Goal: Task Accomplishment & Management: Manage account settings

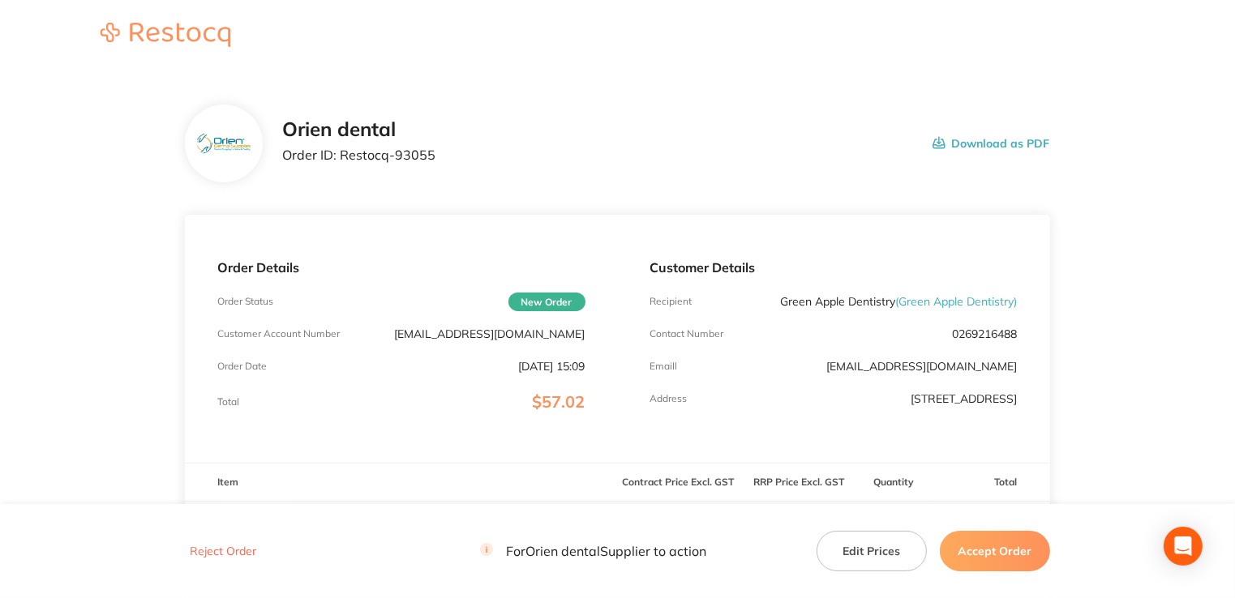
click at [867, 371] on div "Emaill [EMAIL_ADDRESS][DOMAIN_NAME]" at bounding box center [833, 366] width 367 height 13
drag, startPoint x: 772, startPoint y: 304, endPoint x: 888, endPoint y: 305, distance: 116.7
click at [888, 305] on div "Recipient Green Apple Dentistry ( Green Apple Dentistry )" at bounding box center [833, 301] width 367 height 13
copy p "Green Apple Dentistry"
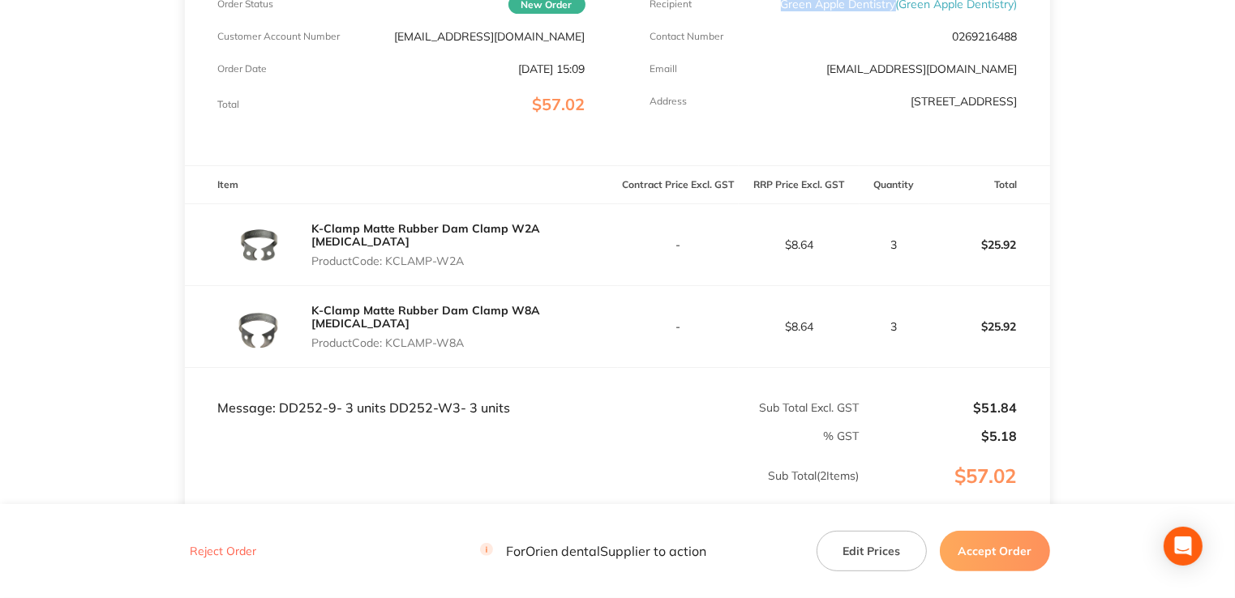
scroll to position [324, 0]
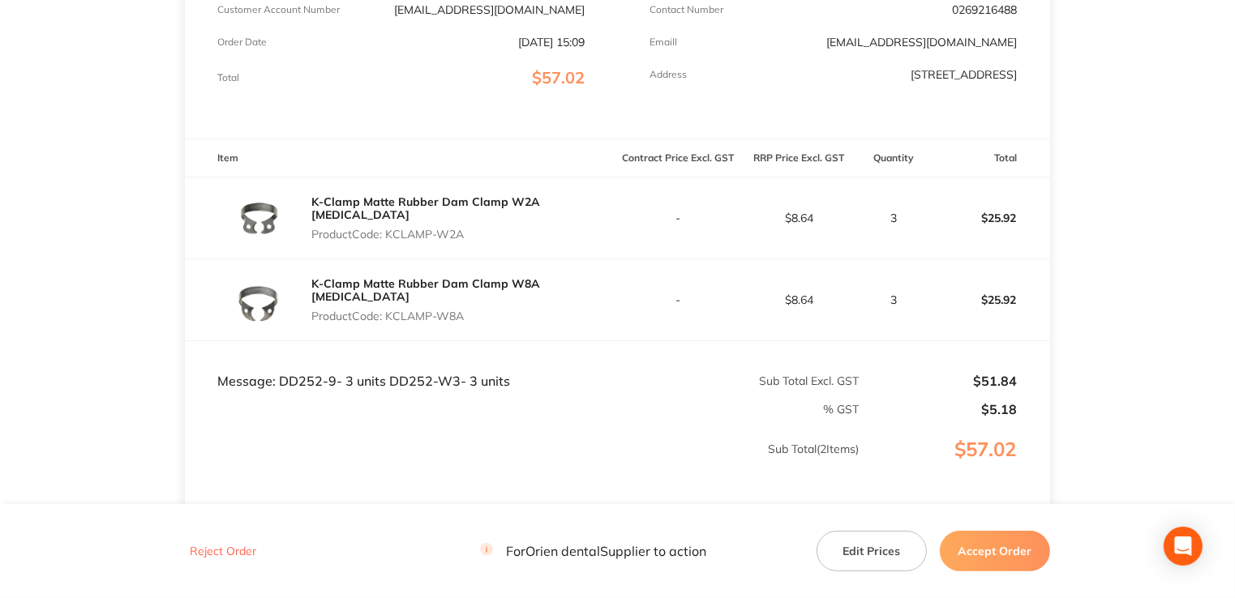
drag, startPoint x: 491, startPoint y: 229, endPoint x: 390, endPoint y: 241, distance: 102.0
click at [390, 241] on div "K-Clamp Matte Rubber Dam Clamp W2A [MEDICAL_DATA] Product Code: KCLAMP-W2A" at bounding box center [401, 218] width 432 height 81
copy p "KCLAMP-W2A"
drag, startPoint x: 486, startPoint y: 303, endPoint x: 387, endPoint y: 310, distance: 99.2
click at [387, 310] on div "K-Clamp Matte Rubber Dam Clamp W8A [MEDICAL_DATA] Product Code: KCLAMP-W8A" at bounding box center [464, 300] width 306 height 58
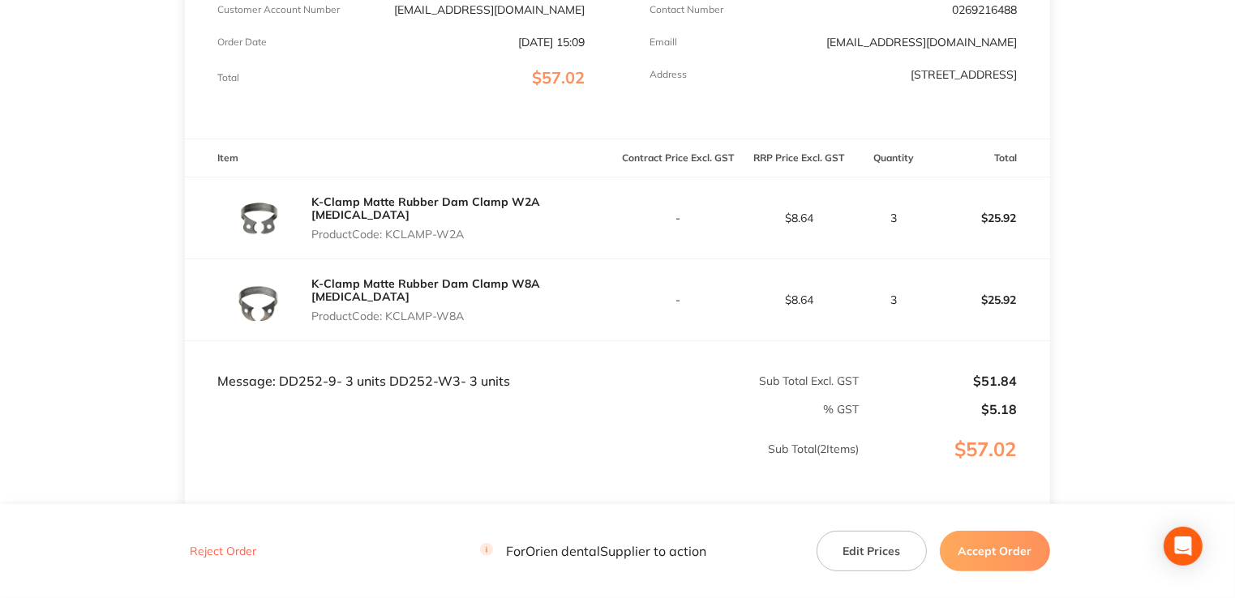
copy p "KCLAMP-W8A"
click at [486, 352] on td "Message: DD252-9- 3 units DD252-W3- 3 units" at bounding box center [401, 364] width 432 height 49
drag, startPoint x: 280, startPoint y: 383, endPoint x: 332, endPoint y: 385, distance: 52.7
click at [332, 385] on td "Message: DD252-9- 3 units DD252-W3- 3 units" at bounding box center [401, 364] width 432 height 49
drag, startPoint x: 332, startPoint y: 385, endPoint x: 311, endPoint y: 384, distance: 21.1
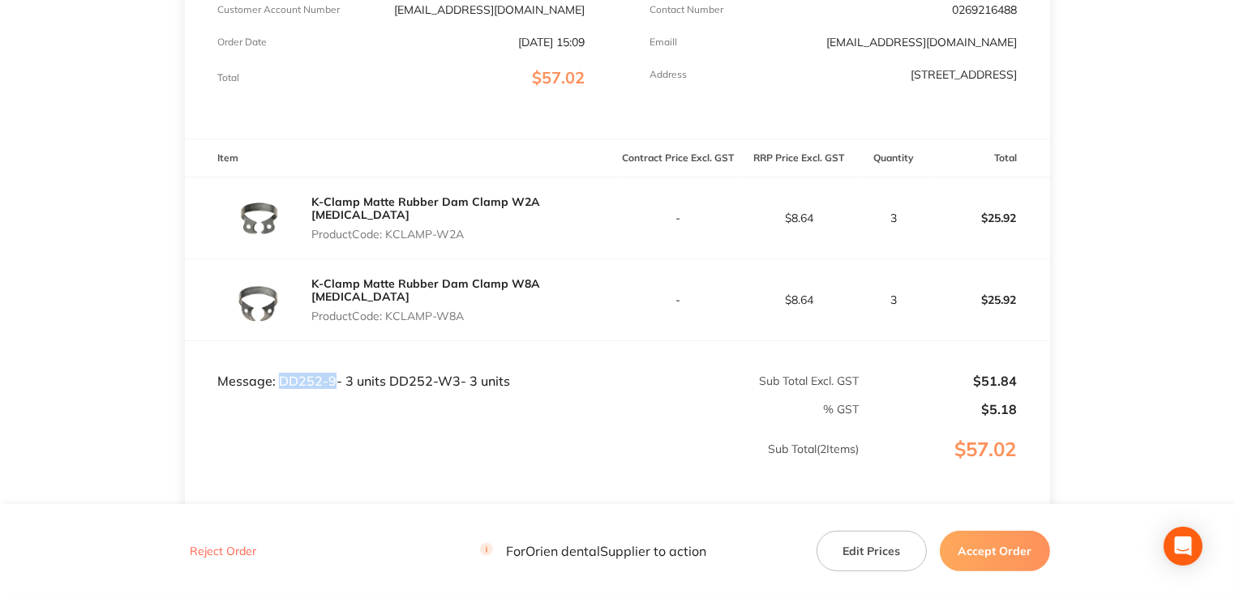
copy td "DD252-9"
drag, startPoint x: 387, startPoint y: 378, endPoint x: 456, endPoint y: 380, distance: 68.1
click at [456, 380] on td "Message: DD252-9- 3 units DD252-W3- 3 units" at bounding box center [401, 364] width 432 height 49
copy td "DD252-W3"
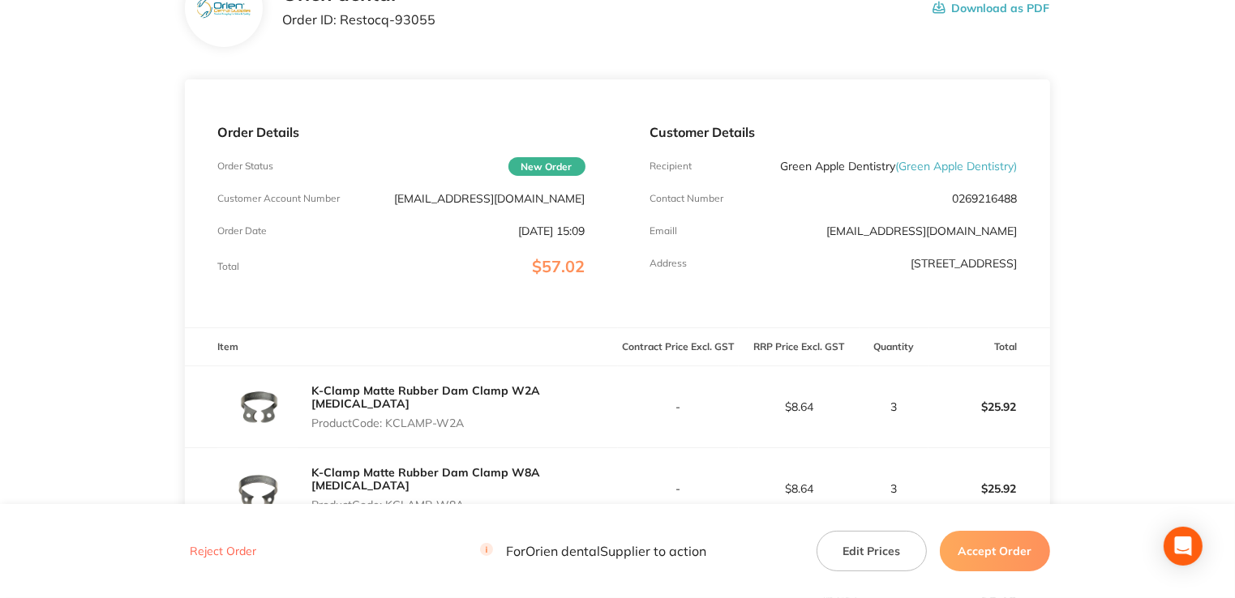
scroll to position [0, 0]
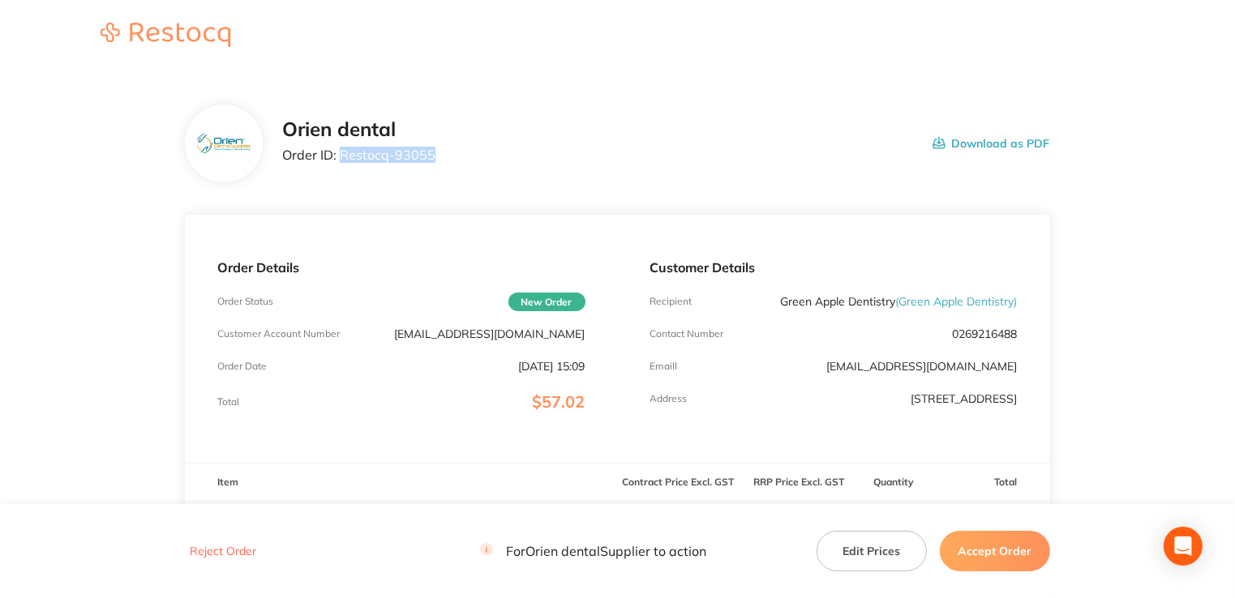
drag, startPoint x: 434, startPoint y: 161, endPoint x: 340, endPoint y: 154, distance: 94.3
click at [340, 154] on div "Orien dental Order ID: Restocq- 93055 Download as PDF" at bounding box center [665, 143] width 767 height 50
copy p "Restocq- 93055"
click at [982, 576] on footer "Reject Order For Orien dental Supplier to action Edit Prices Accept Order" at bounding box center [617, 551] width 1235 height 93
click at [978, 558] on button "Accept Order" at bounding box center [994, 551] width 110 height 41
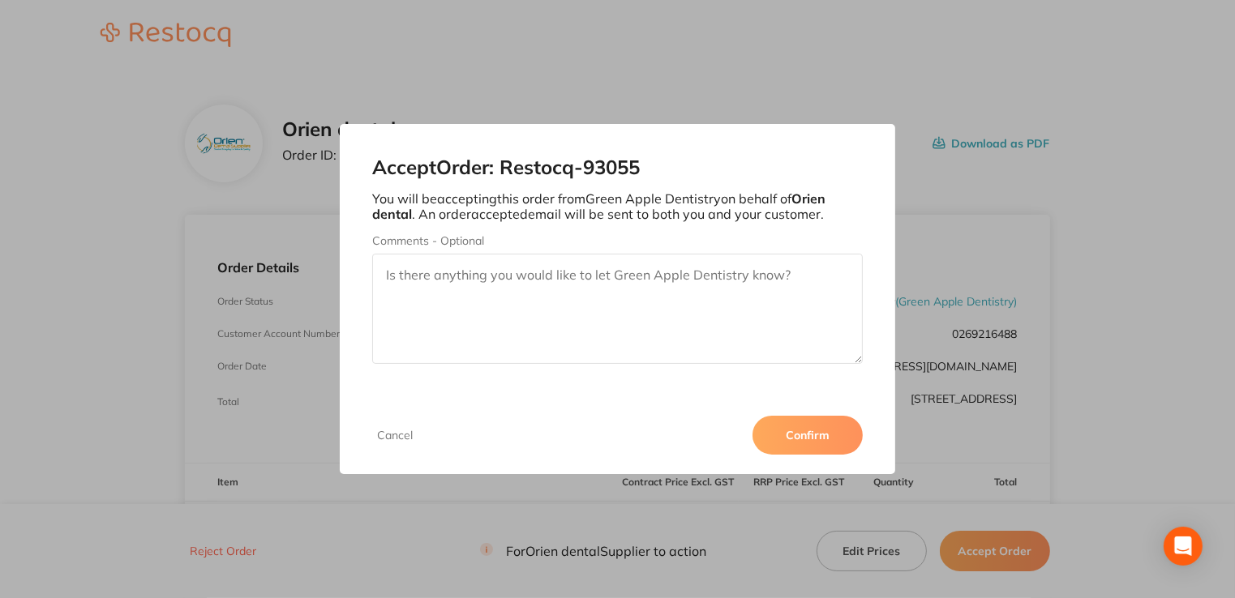
click at [785, 425] on button "Confirm" at bounding box center [807, 435] width 110 height 39
